Goal: Communication & Community: Answer question/provide support

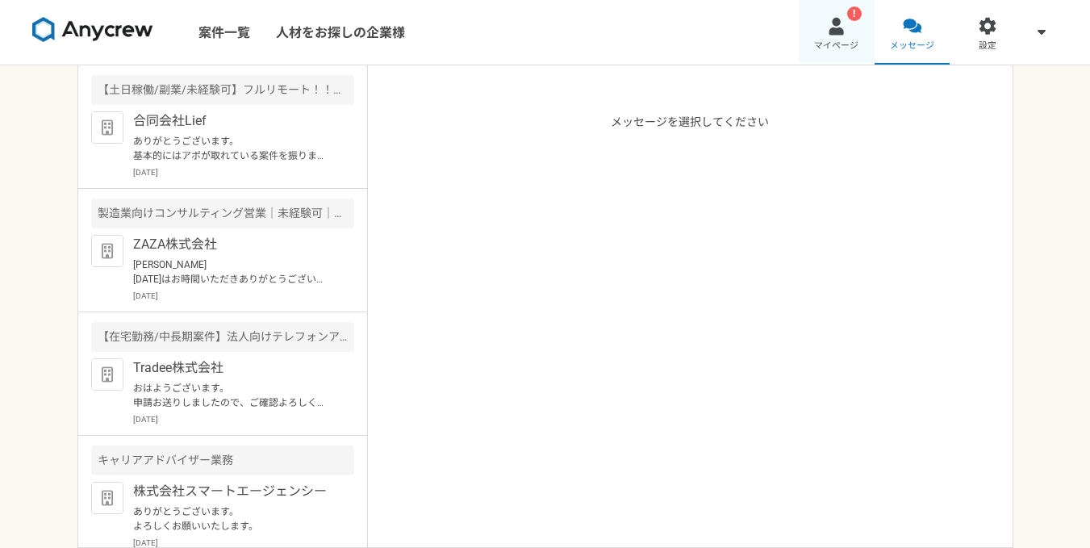
click at [805, 25] on link "! マイページ" at bounding box center [837, 32] width 76 height 65
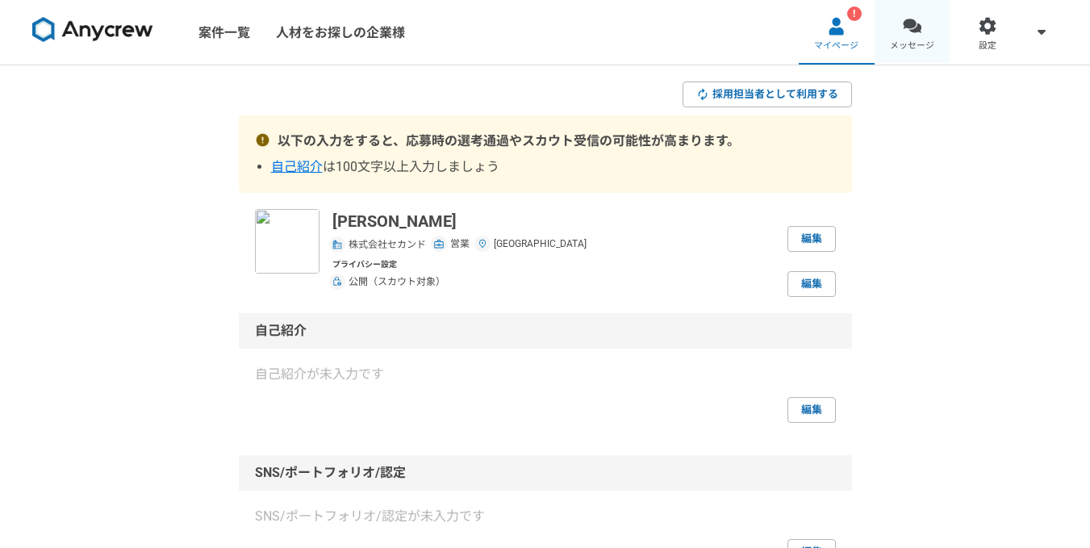
click at [888, 23] on link "メッセージ" at bounding box center [913, 32] width 76 height 65
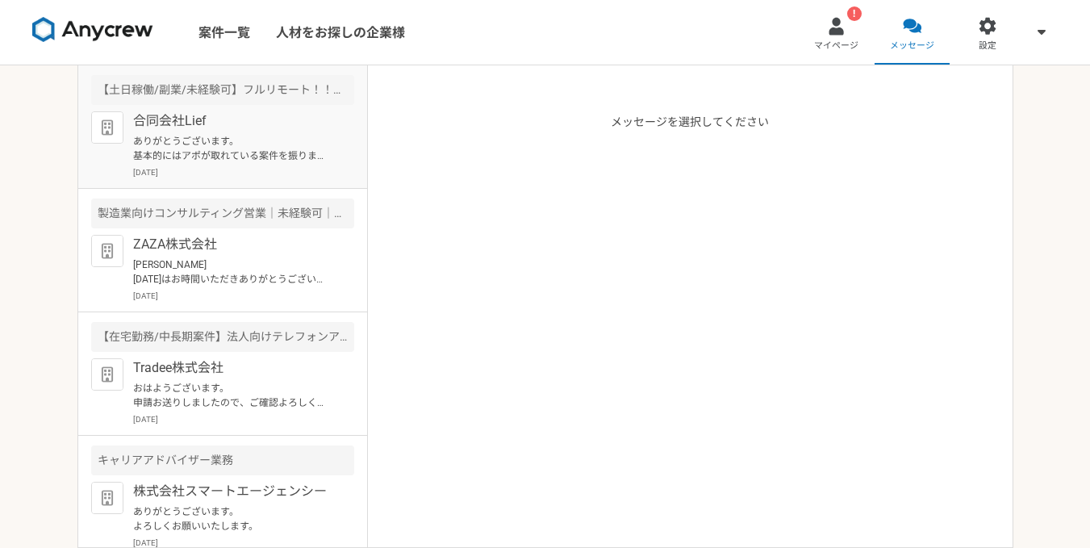
click at [288, 161] on p "ありがとうございます。 基本的にはアポが取れている案件を振りますので、そこに関しては問題ないかと思います。" at bounding box center [232, 148] width 199 height 29
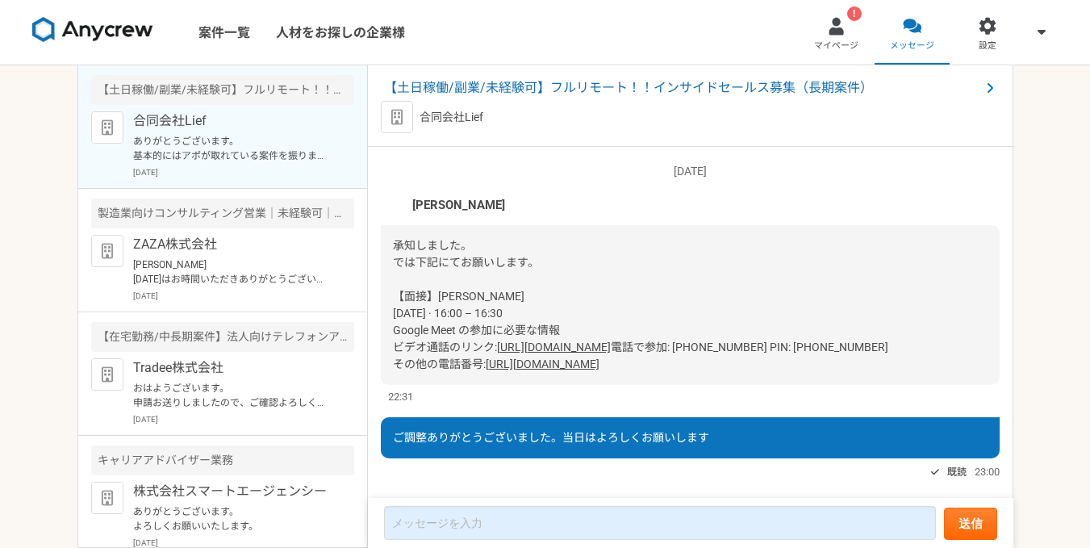
scroll to position [1466, 0]
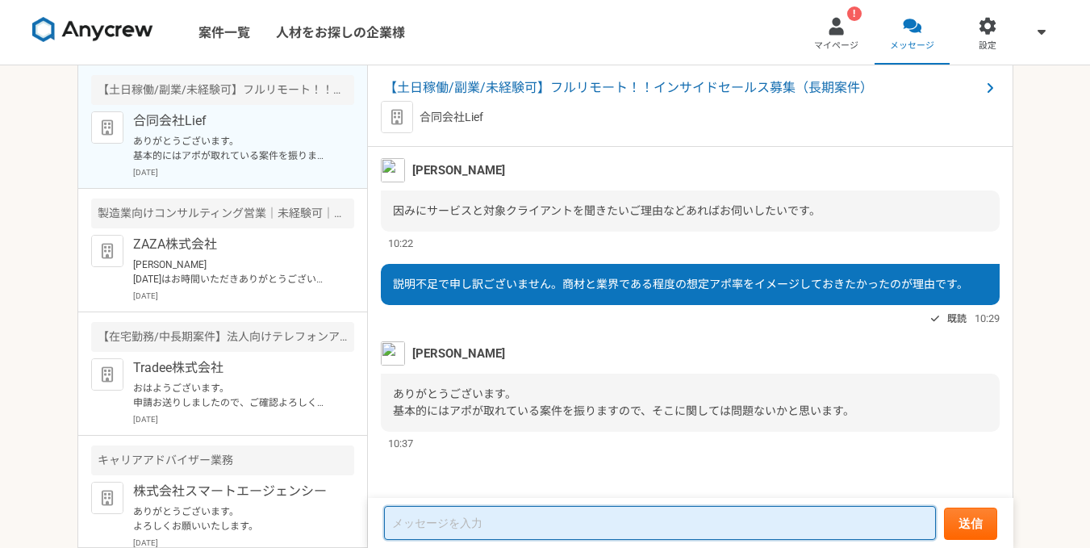
click at [527, 522] on textarea at bounding box center [660, 523] width 552 height 34
type textarea "ご"
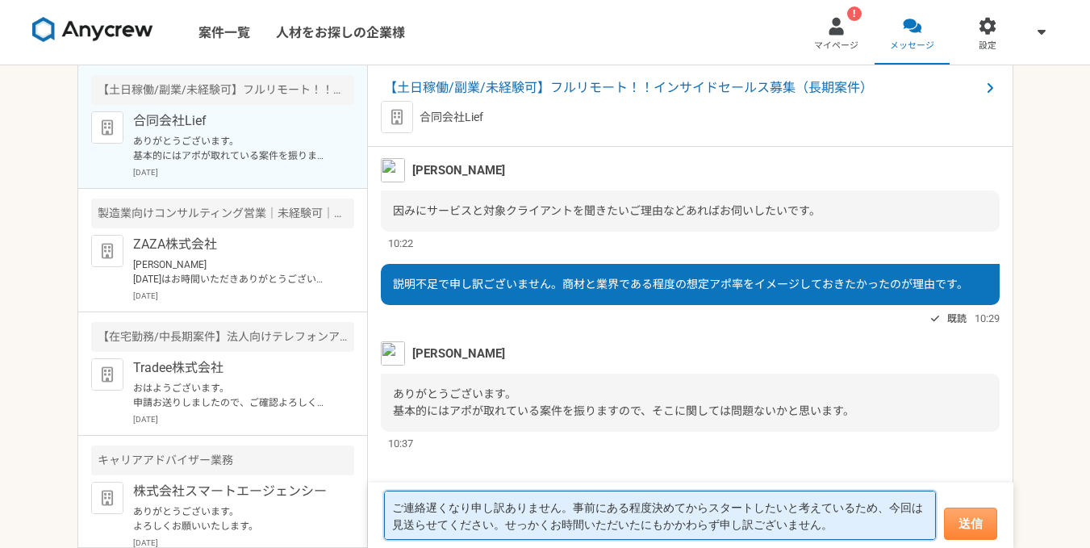
type textarea "ご連絡遅くなり申し訳ありません。事前にある程度決めてからスタートしたいと考えているため、今回は見送らせてください。せっかくお時間いただいたにもかかわらず申し訳…"
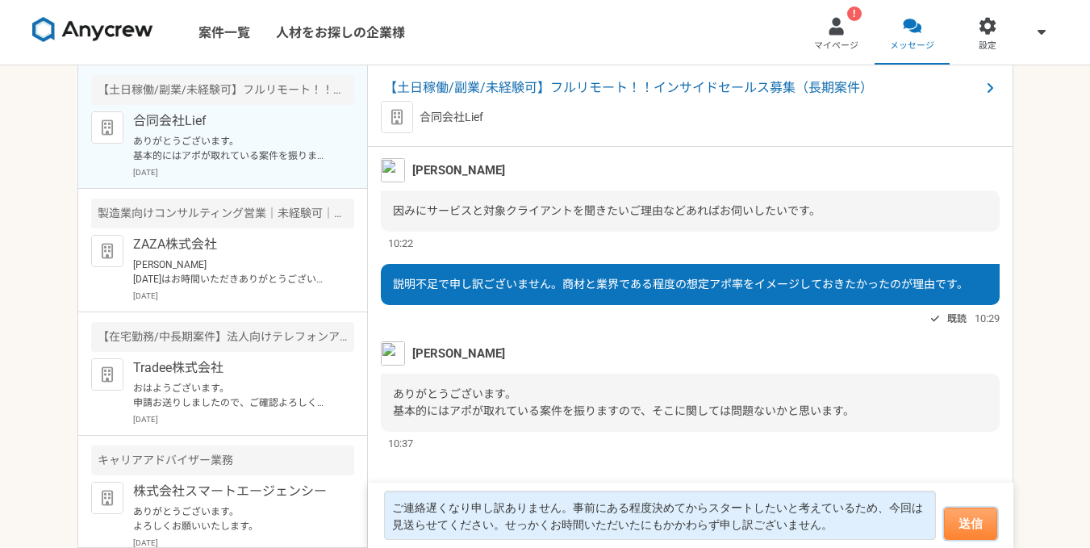
click at [970, 516] on button "送信" at bounding box center [970, 523] width 53 height 32
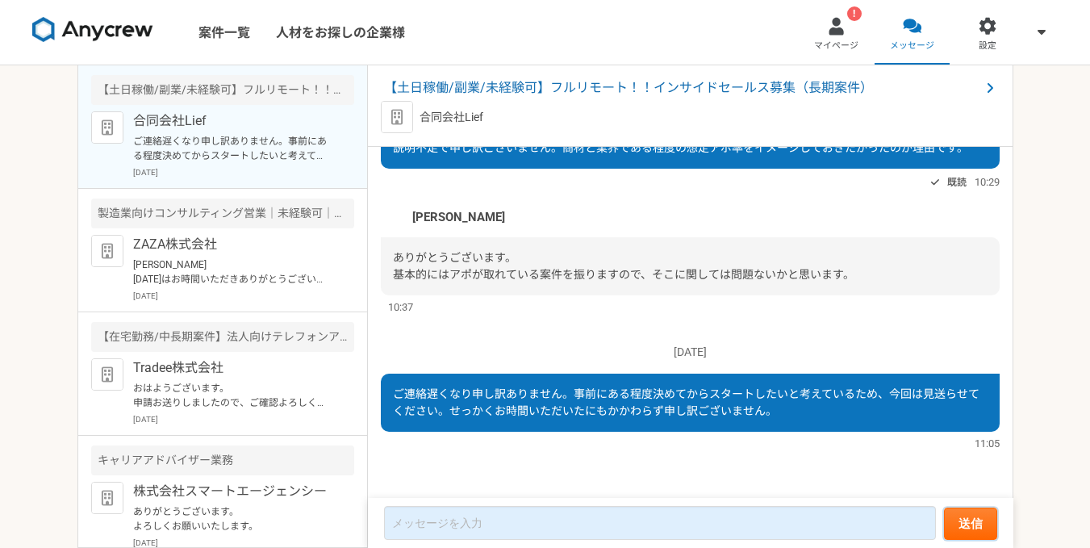
scroll to position [1361, 0]
click at [230, 252] on p "ZAZA株式会社" at bounding box center [232, 244] width 199 height 19
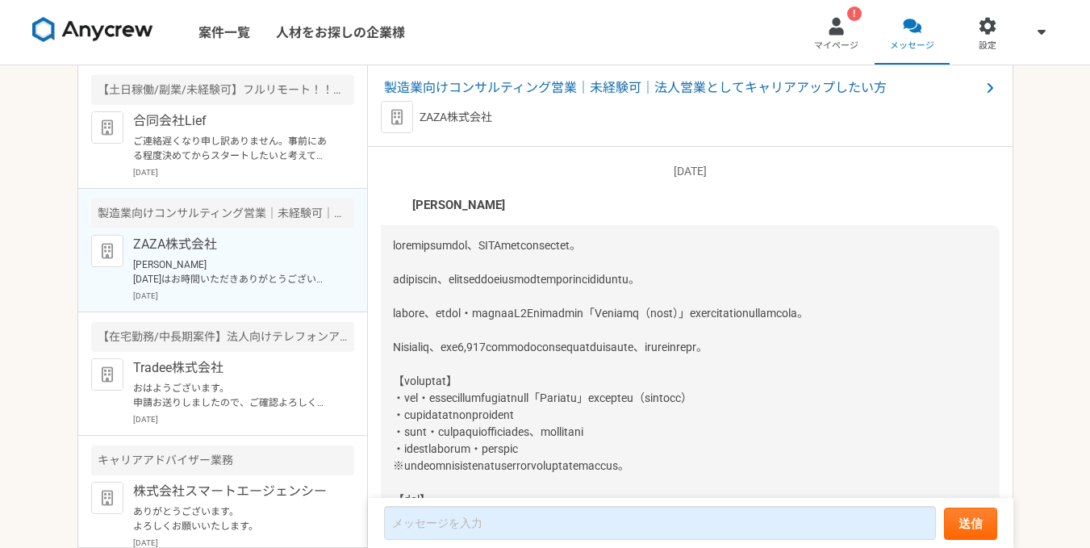
scroll to position [2395, 0]
